Goal: Task Accomplishment & Management: Use online tool/utility

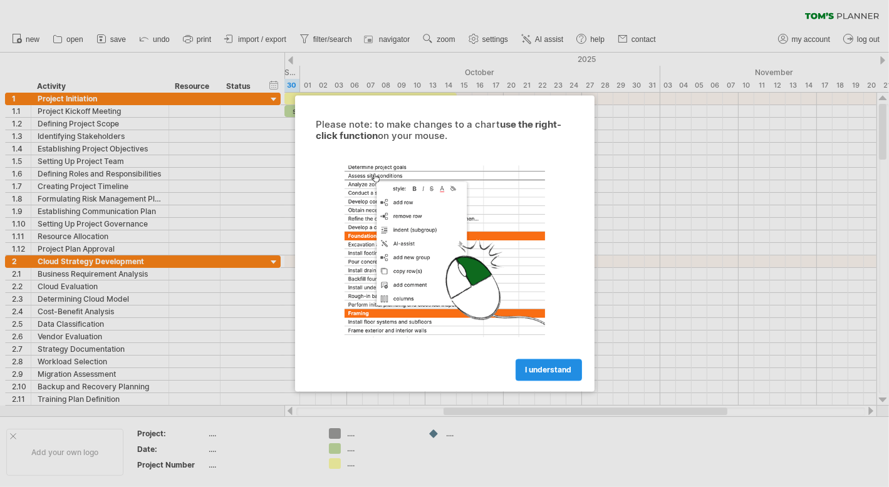
click at [546, 363] on link "I understand" at bounding box center [548, 370] width 66 height 22
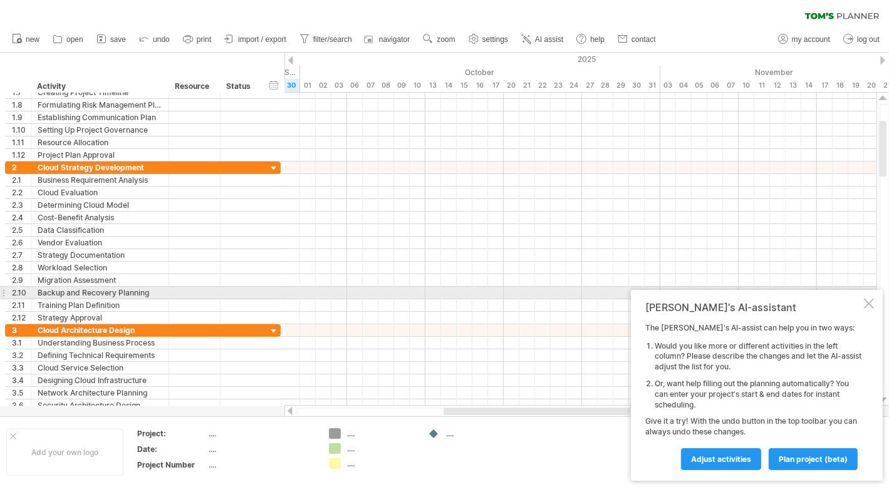
click at [870, 299] on div at bounding box center [869, 304] width 10 height 10
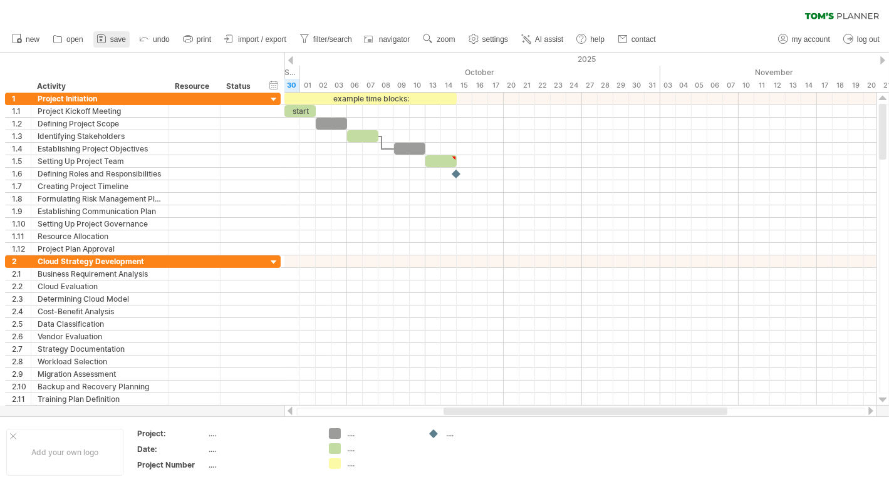
click at [115, 41] on span "save" at bounding box center [118, 39] width 16 height 9
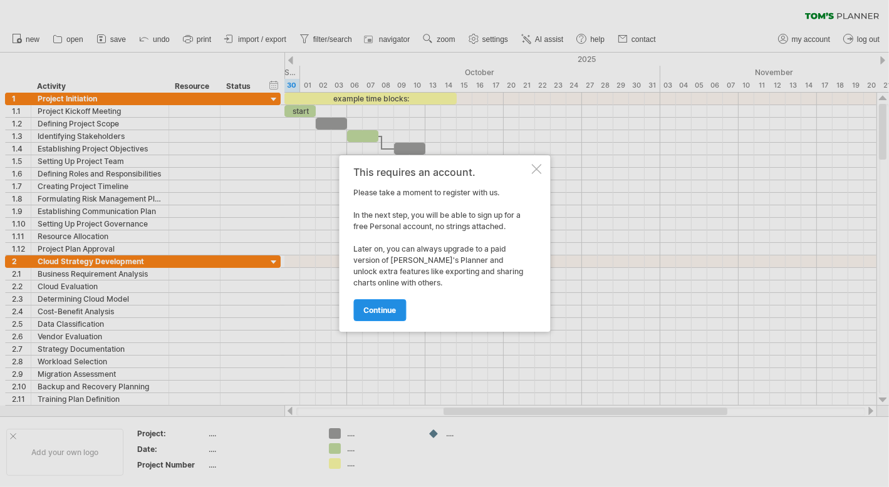
click at [400, 316] on link "continue" at bounding box center [379, 310] width 53 height 22
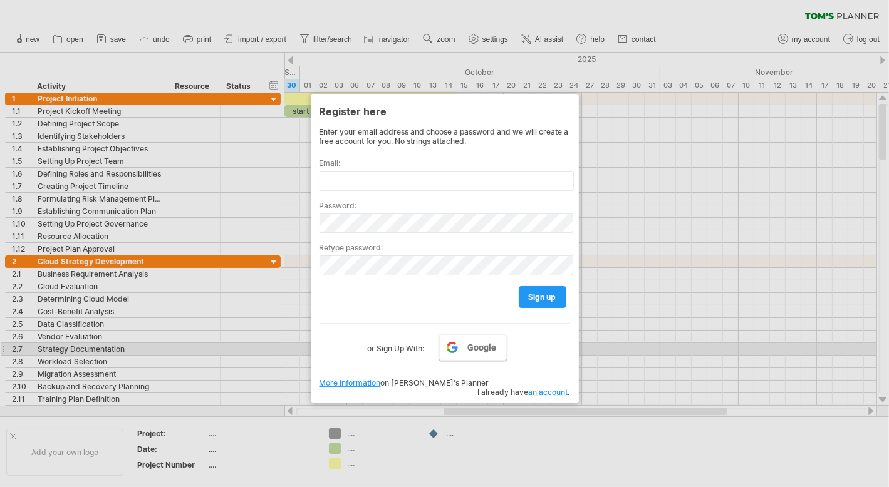
click at [487, 344] on span "Google" at bounding box center [481, 348] width 29 height 10
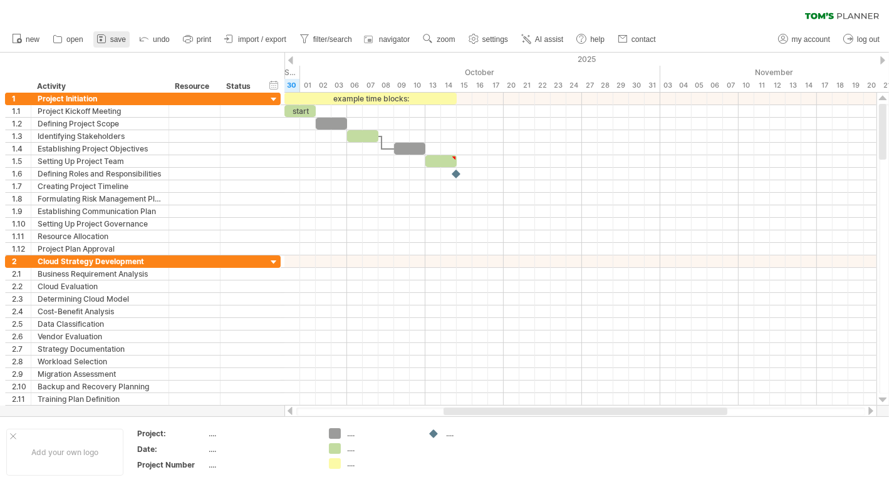
click at [125, 33] on link "save" at bounding box center [111, 39] width 36 height 16
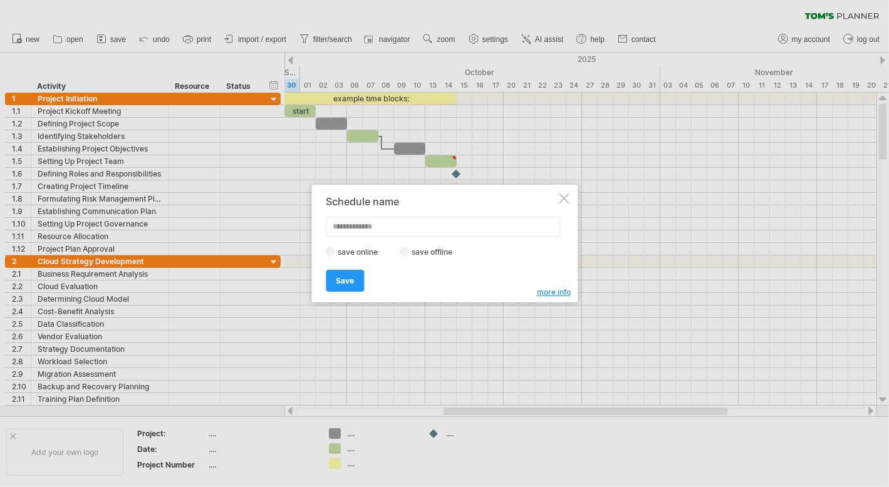
click at [404, 257] on div "save online save offline" at bounding box center [441, 252] width 230 height 12
click at [413, 222] on input "text" at bounding box center [443, 227] width 234 height 20
type input "**********"
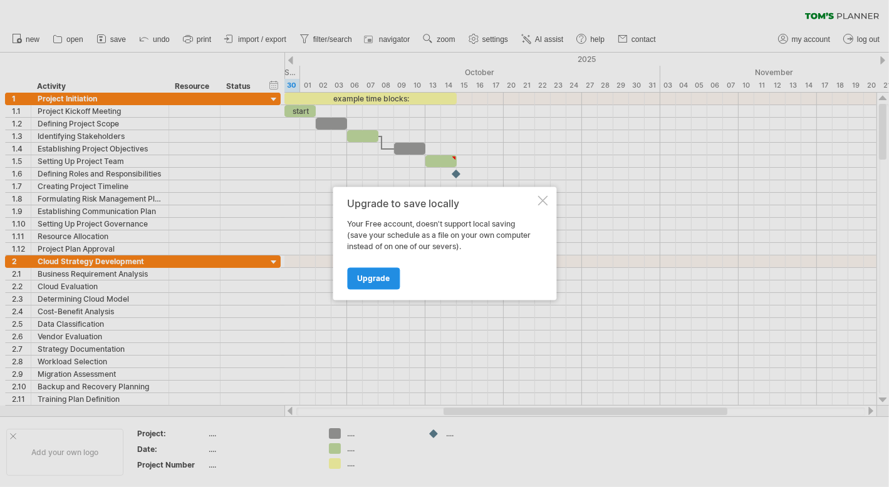
click at [376, 286] on link "Upgrade" at bounding box center [373, 279] width 53 height 22
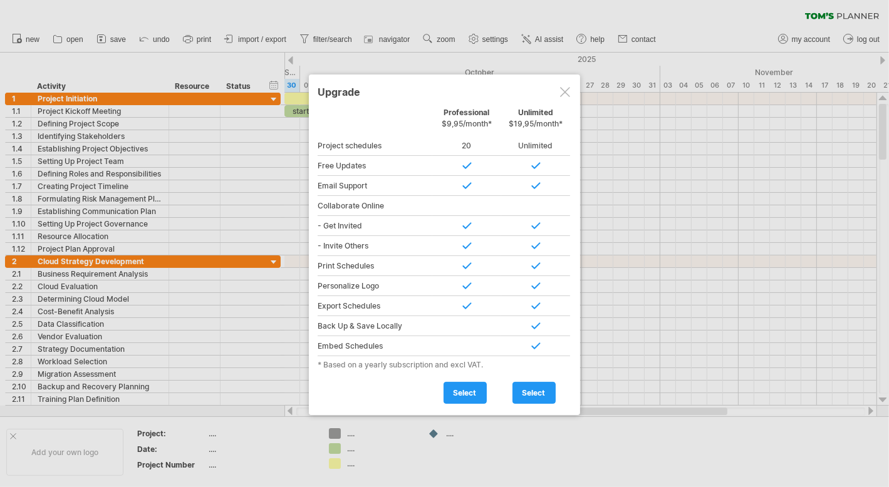
click at [569, 91] on div at bounding box center [565, 92] width 10 height 10
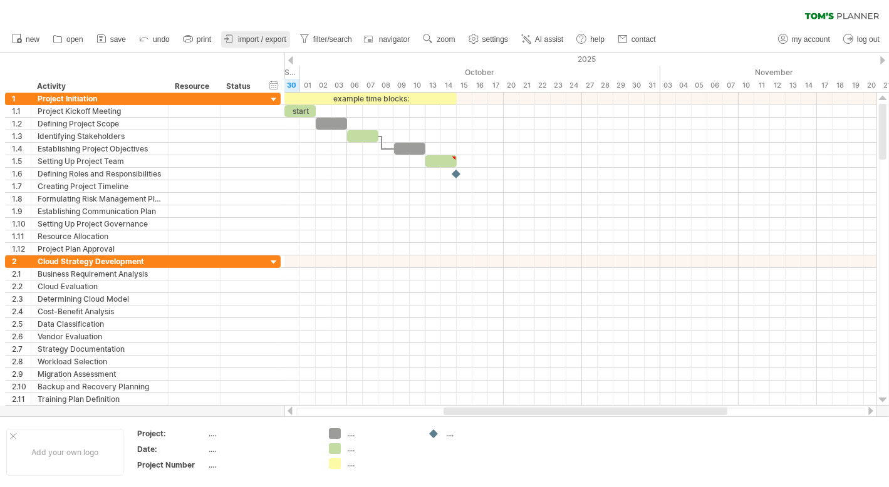
click at [263, 43] on span "import / export" at bounding box center [262, 39] width 48 height 9
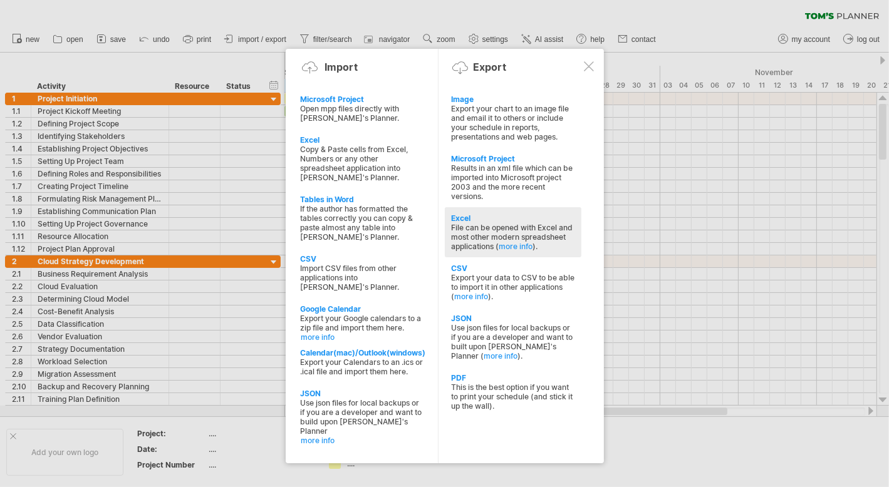
click at [534, 234] on div "File can be opened with Excel and most other modern spreadsheet applications ( …" at bounding box center [513, 237] width 124 height 28
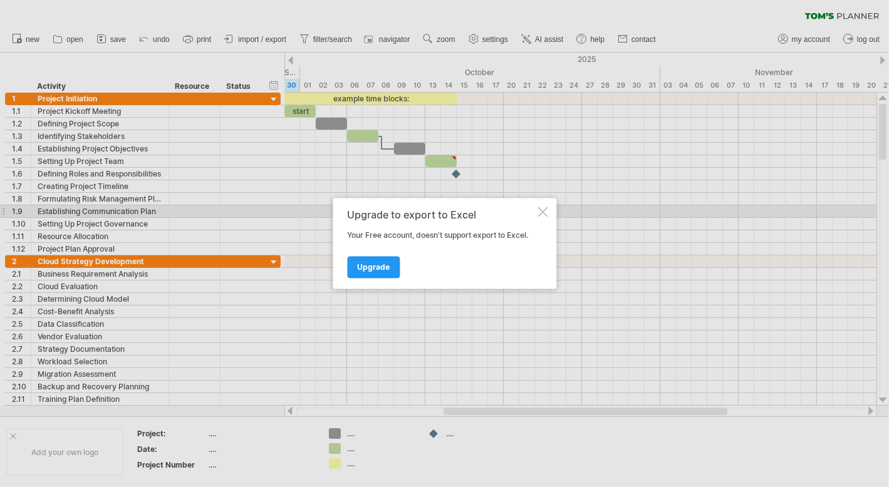
click at [544, 210] on div at bounding box center [542, 212] width 10 height 10
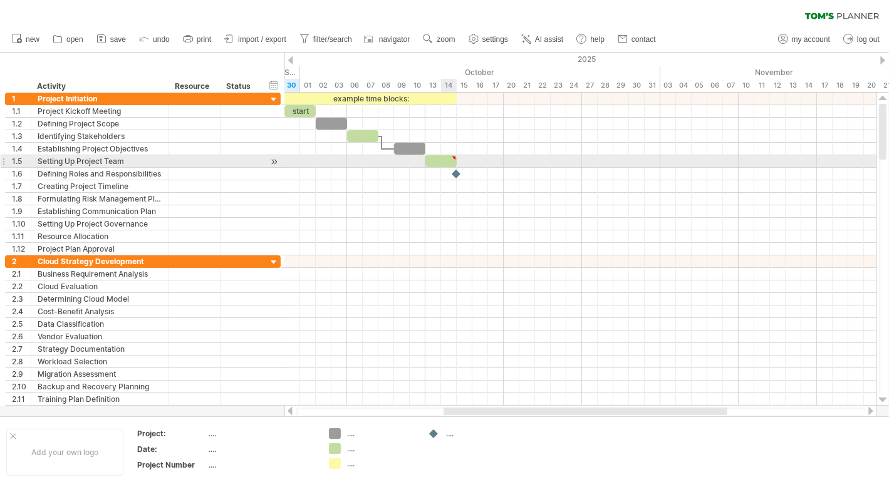
type textarea "**********"
click at [441, 160] on div at bounding box center [440, 161] width 31 height 12
